Goal: Task Accomplishment & Management: Use online tool/utility

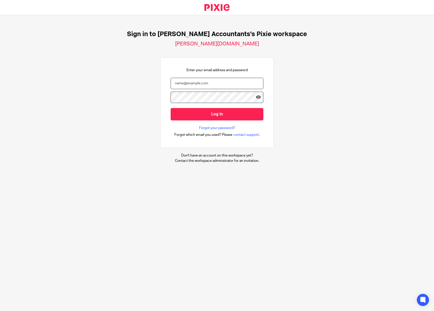
click at [188, 83] on input "email" at bounding box center [217, 83] width 93 height 11
type input "[EMAIL_ADDRESS][PERSON_NAME][DOMAIN_NAME]"
click at [171, 108] on input "Log in" at bounding box center [217, 114] width 93 height 12
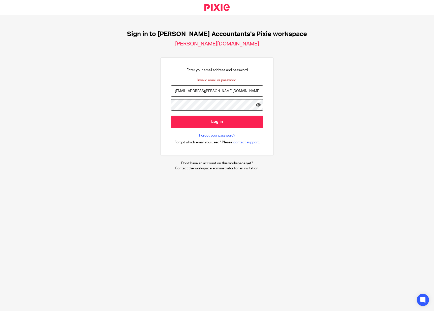
click at [180, 91] on input "[EMAIL_ADDRESS][PERSON_NAME][DOMAIN_NAME]" at bounding box center [217, 90] width 93 height 11
type input "suzie@brooks-accountants.co.uk"
click at [210, 119] on input "Log in" at bounding box center [217, 121] width 93 height 12
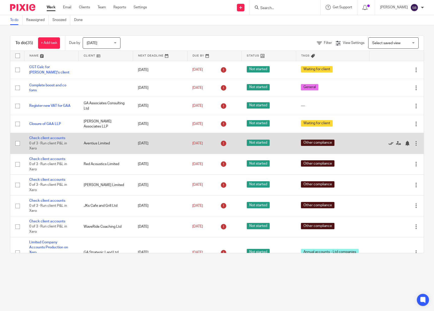
click at [389, 144] on icon at bounding box center [391, 143] width 5 height 5
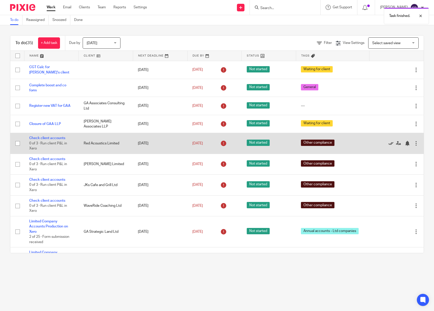
click at [389, 144] on icon at bounding box center [391, 143] width 5 height 5
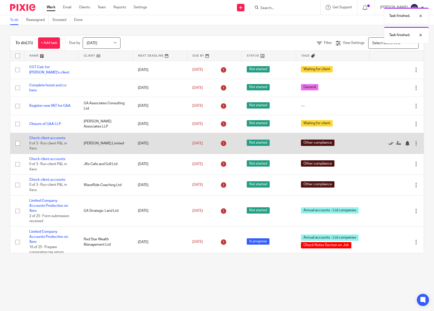
click at [389, 144] on icon at bounding box center [391, 143] width 5 height 5
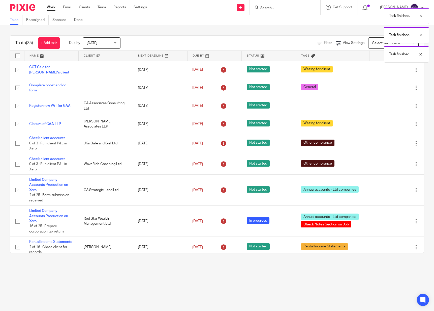
click at [389, 144] on icon at bounding box center [391, 143] width 5 height 5
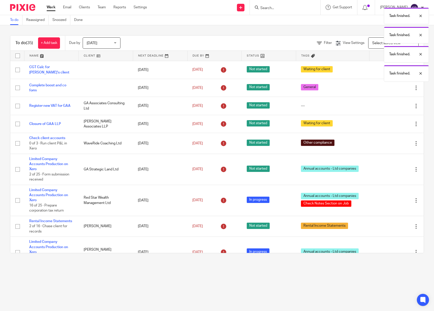
click at [389, 144] on icon at bounding box center [391, 143] width 5 height 5
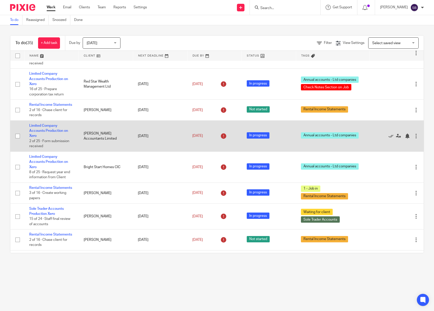
scroll to position [105, 0]
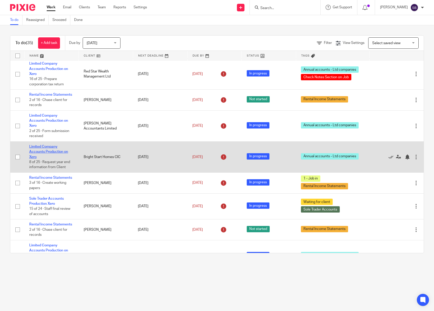
click at [52, 155] on link "Limited Company Accounts Production on Xero" at bounding box center [48, 152] width 39 height 14
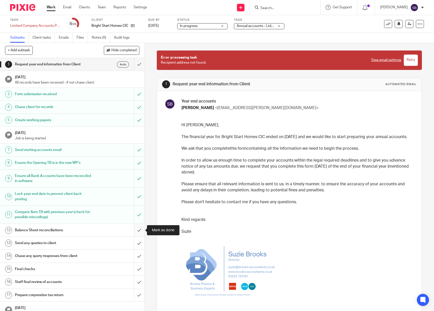
click at [139, 230] on input "submit" at bounding box center [72, 230] width 144 height 13
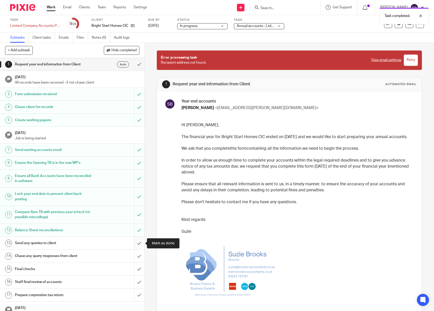
click at [140, 243] on input "submit" at bounding box center [72, 243] width 144 height 13
click at [139, 256] on input "submit" at bounding box center [72, 255] width 144 height 13
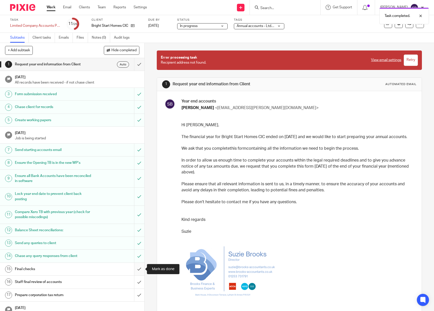
click at [139, 269] on input "submit" at bounding box center [72, 268] width 144 height 13
click at [139, 283] on input "submit" at bounding box center [72, 281] width 144 height 13
click at [139, 294] on input "submit" at bounding box center [72, 294] width 144 height 13
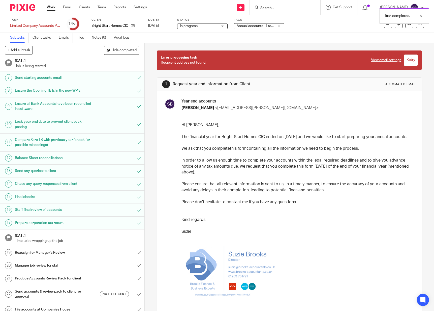
scroll to position [103, 0]
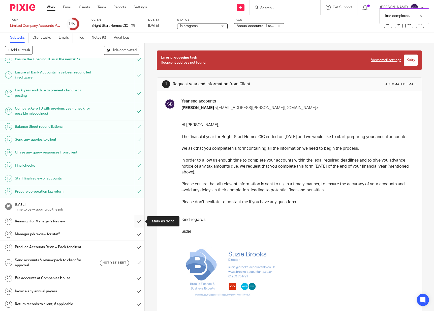
click at [138, 221] on input "submit" at bounding box center [72, 221] width 144 height 13
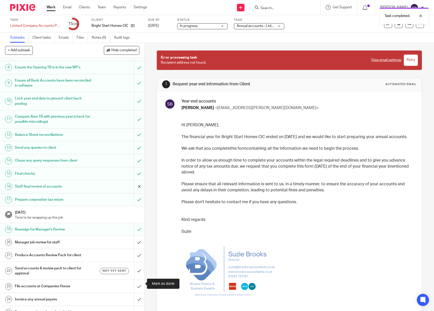
scroll to position [103, 0]
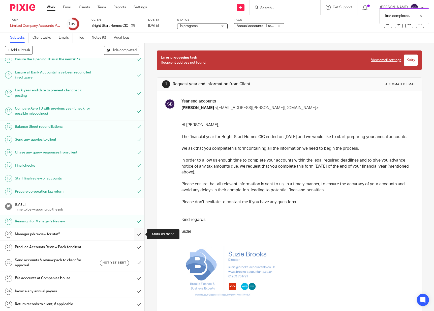
click at [137, 235] on input "submit" at bounding box center [72, 234] width 144 height 13
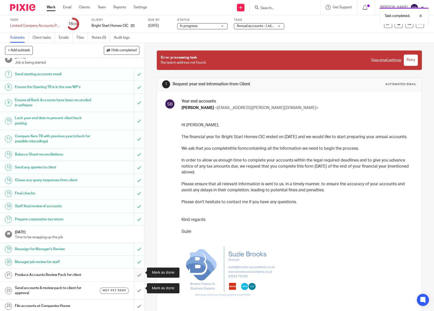
scroll to position [80, 0]
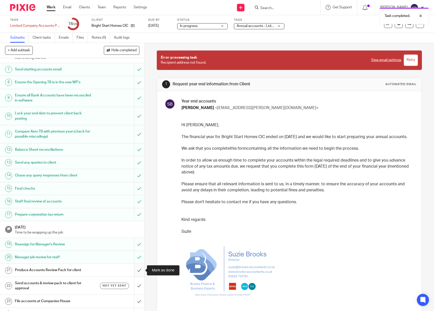
click at [138, 271] on input "submit" at bounding box center [72, 270] width 144 height 13
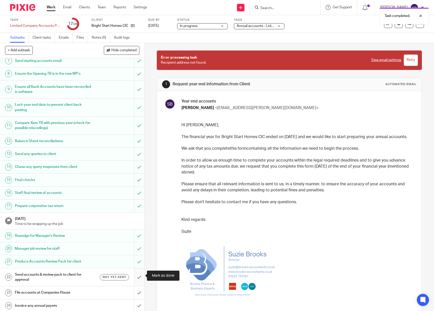
scroll to position [103, 0]
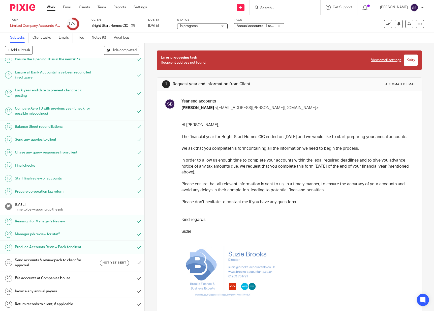
click at [52, 7] on link "Work" at bounding box center [51, 7] width 9 height 5
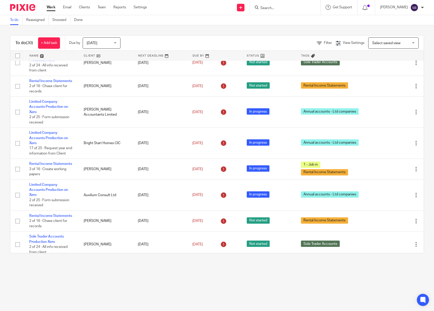
scroll to position [242, 0]
